Goal: Information Seeking & Learning: Learn about a topic

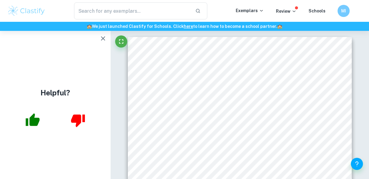
click at [30, 3] on div "​ Exemplars Review Schools MI" at bounding box center [184, 10] width 369 height 17
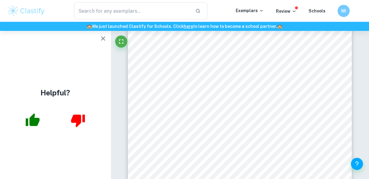
scroll to position [744, 0]
click at [24, 14] on img at bounding box center [26, 11] width 38 height 12
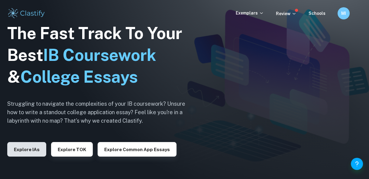
click at [31, 148] on button "Explore IAs" at bounding box center [26, 149] width 39 height 15
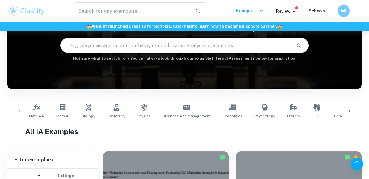
scroll to position [64, 0]
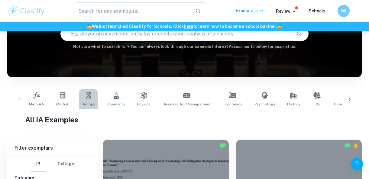
click at [91, 96] on link "Biology" at bounding box center [88, 99] width 18 height 20
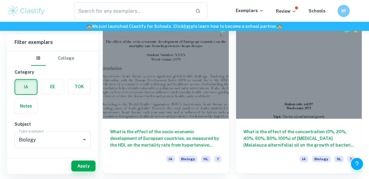
scroll to position [168, 0]
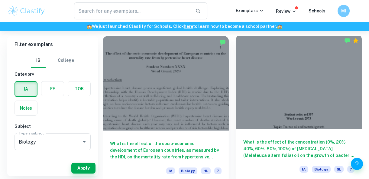
drag, startPoint x: 285, startPoint y: 136, endPoint x: 284, endPoint y: 152, distance: 15.5
click at [284, 152] on h6 "What is the effect of the concentration (0%, 20%, 40%, 60%, 80%, 100%) of [MEDI…" at bounding box center [299, 149] width 112 height 20
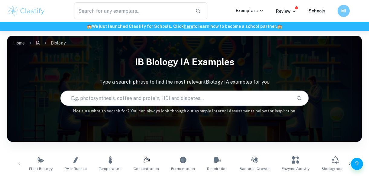
click at [129, 102] on input "text" at bounding box center [176, 98] width 231 height 17
click at [175, 168] on span "Fermentation" at bounding box center [183, 168] width 24 height 5
type input "Fermentation"
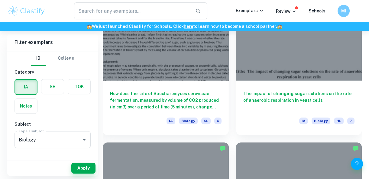
scroll to position [517, 0]
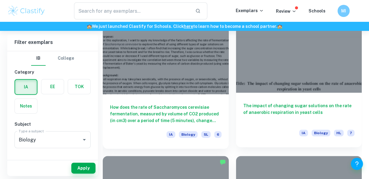
click at [328, 94] on div "The impact of changing sugar solutions on the rate of anaerobic respiration in …" at bounding box center [299, 120] width 126 height 54
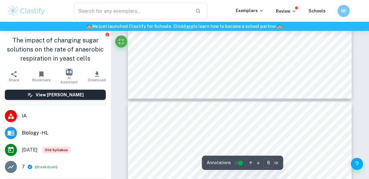
scroll to position [1865, 0]
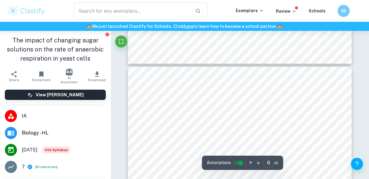
type input "5"
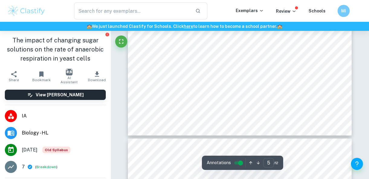
scroll to position [1326, 0]
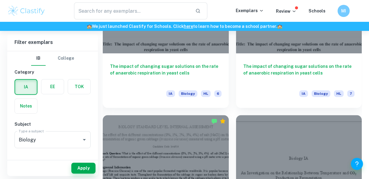
scroll to position [700, 0]
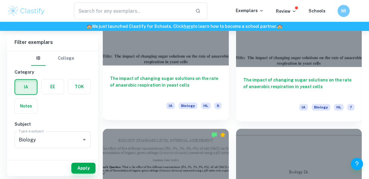
click at [160, 66] on div "The impact of changing sugar solutions on the rate of anaerobic respiration in …" at bounding box center [166, 92] width 126 height 54
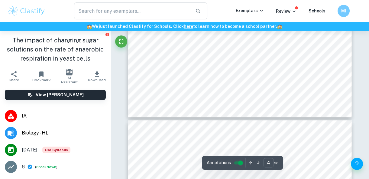
scroll to position [990, 0]
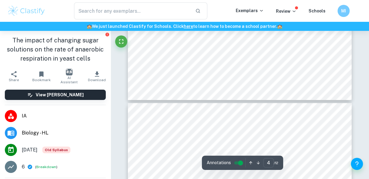
type input "5"
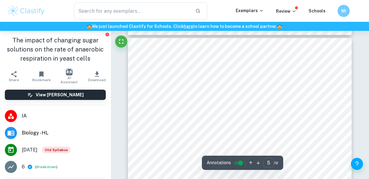
scroll to position [1334, 0]
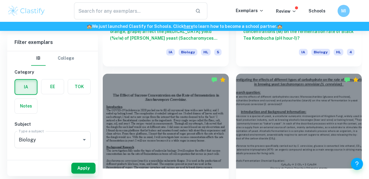
scroll to position [1040, 0]
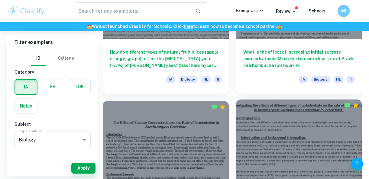
click at [304, 120] on div at bounding box center [299, 146] width 126 height 94
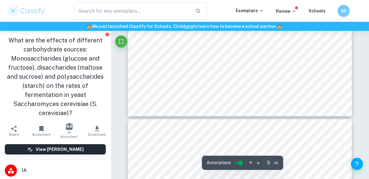
scroll to position [1580, 0]
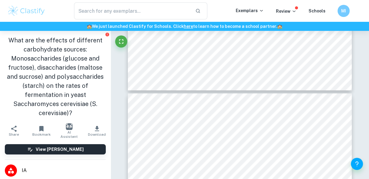
type input "6"
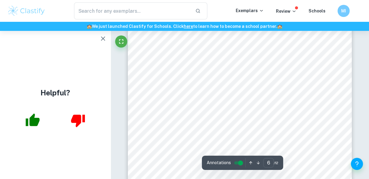
scroll to position [1691, 0]
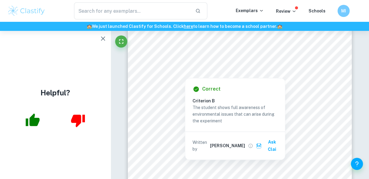
drag, startPoint x: 144, startPoint y: 63, endPoint x: 168, endPoint y: 124, distance: 65.4
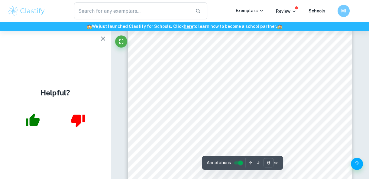
click at [168, 124] on div "2. Dead Yeast: The second control served to prove that yeast was the source pro…" at bounding box center [240, 141] width 224 height 317
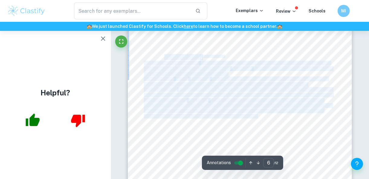
drag, startPoint x: 165, startPoint y: 55, endPoint x: 249, endPoint y: 115, distance: 103.7
click at [249, 115] on div "2. Dead Yeast: The second control served to prove that yeast was the source pro…" at bounding box center [240, 141] width 224 height 317
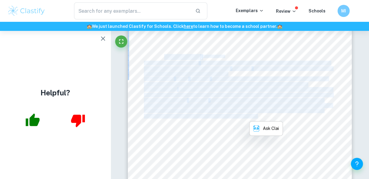
copy div "Risk Assessment [DOMAIN_NAME] Environmental considerations: The carbohydrate/su…"
